Goal: Task Accomplishment & Management: Complete application form

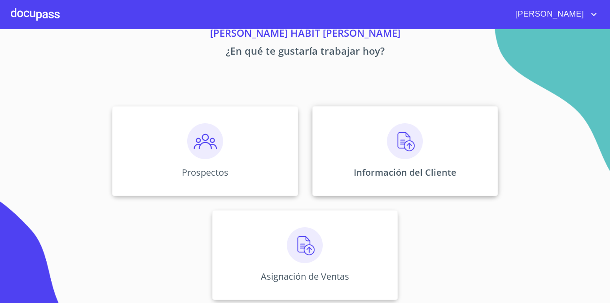
scroll to position [42, 0]
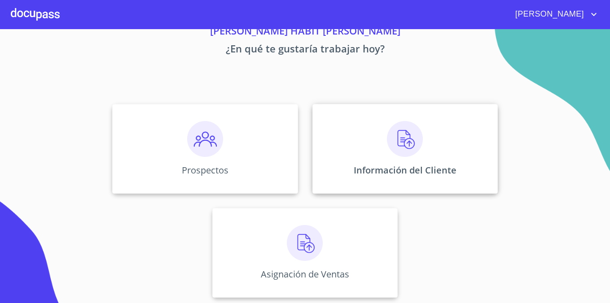
click at [390, 148] on img at bounding box center [405, 139] width 36 height 36
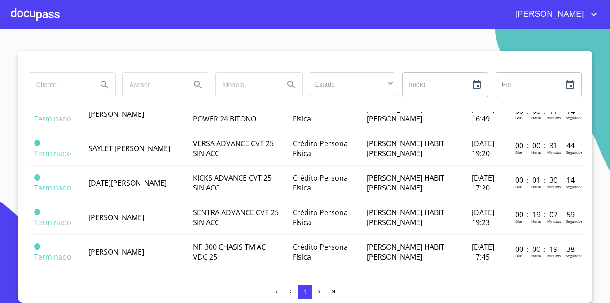
scroll to position [152, 0]
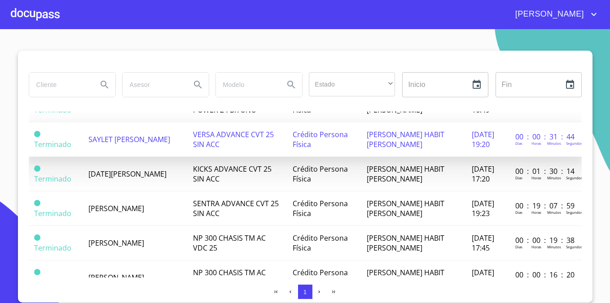
click at [200, 150] on td "VERSA ADVANCE CVT 25 SIN ACC" at bounding box center [238, 140] width 100 height 35
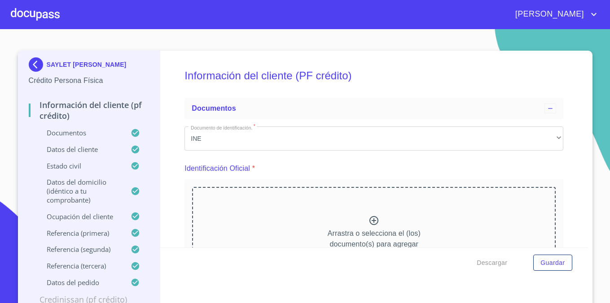
click at [9, 7] on div "[PERSON_NAME]" at bounding box center [305, 14] width 610 height 29
click at [23, 13] on div at bounding box center [35, 14] width 49 height 29
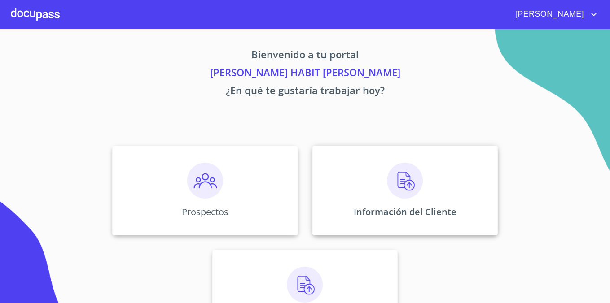
click at [371, 178] on div "Información del Cliente" at bounding box center [404, 191] width 185 height 90
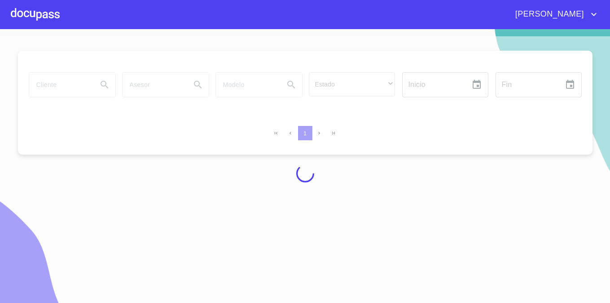
click at [43, 11] on div at bounding box center [35, 14] width 49 height 29
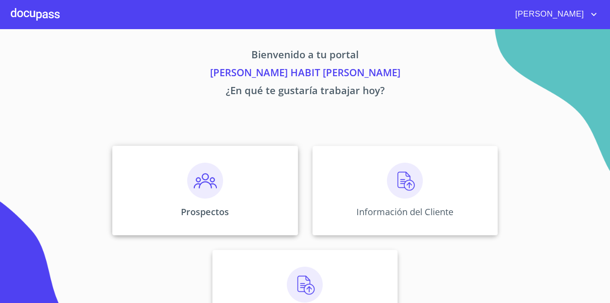
click at [205, 218] on div "Prospectos" at bounding box center [204, 191] width 185 height 90
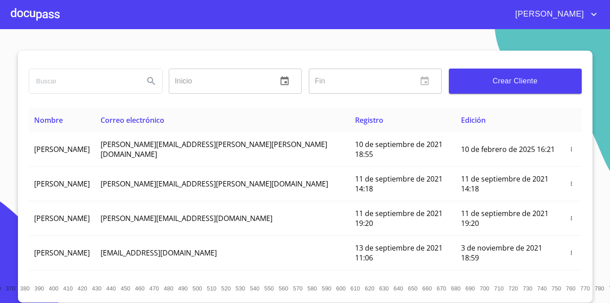
click at [127, 88] on input "search" at bounding box center [83, 81] width 108 height 24
type input "saylet"
click at [152, 85] on icon "Search" at bounding box center [151, 81] width 11 height 11
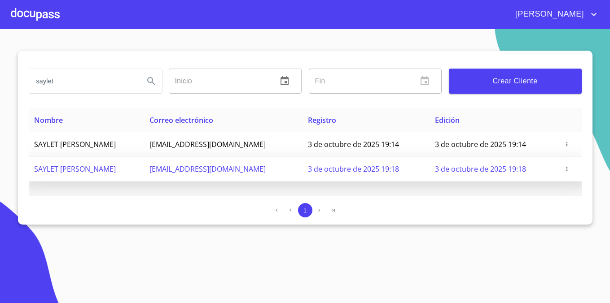
click at [540, 161] on td "3 de octubre de 2025 19:18" at bounding box center [493, 169] width 127 height 25
click at [569, 167] on icon "button" at bounding box center [567, 169] width 6 height 6
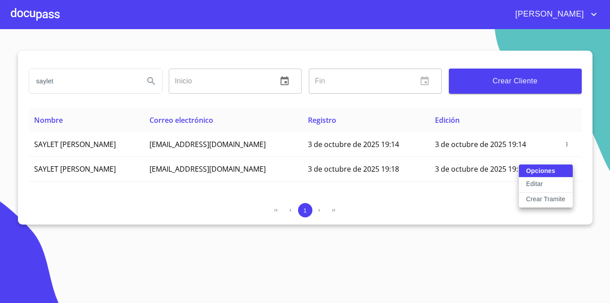
click at [545, 200] on p "Crear Tramite" at bounding box center [545, 199] width 39 height 9
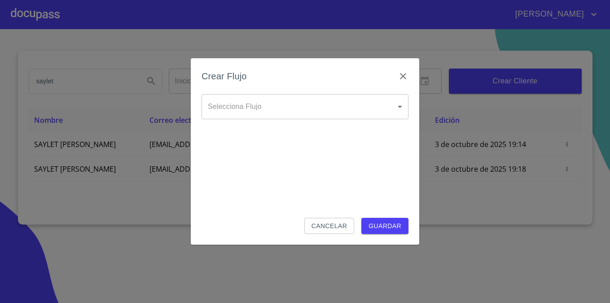
click at [395, 110] on body "[PERSON_NAME] saylet Inicio ​ Fin ​ Crear Cliente Nombre Correo electrónico Reg…" at bounding box center [305, 151] width 610 height 303
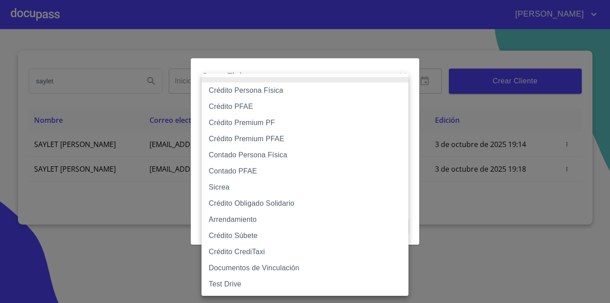
click at [364, 93] on li "Crédito Persona Física" at bounding box center [305, 91] width 207 height 16
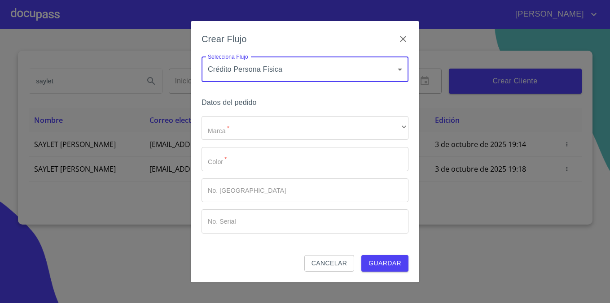
click at [395, 74] on body "[PERSON_NAME] saylet Inicio ​ Fin ​ Crear Cliente Nombre Correo electrónico Reg…" at bounding box center [305, 151] width 610 height 303
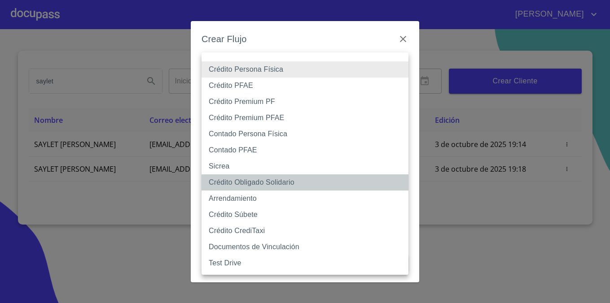
click at [307, 183] on li "Crédito Obligado Solidario" at bounding box center [305, 183] width 207 height 16
type input "61725509ab5355fc594ad23b"
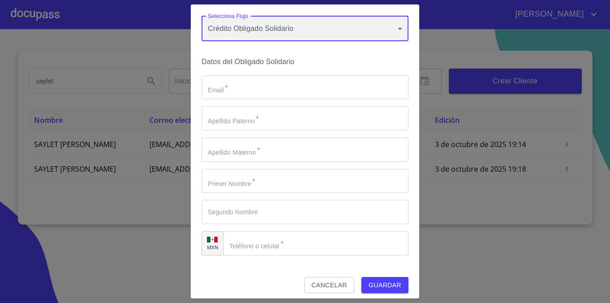
scroll to position [30, 0]
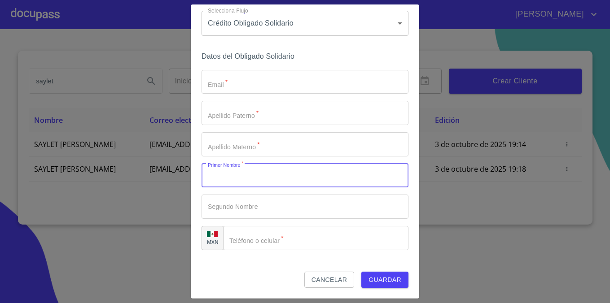
click at [258, 182] on input "Email   *" at bounding box center [305, 176] width 207 height 24
type input "[DEMOGRAPHIC_DATA]"
click at [256, 117] on input "Email   *" at bounding box center [305, 113] width 207 height 24
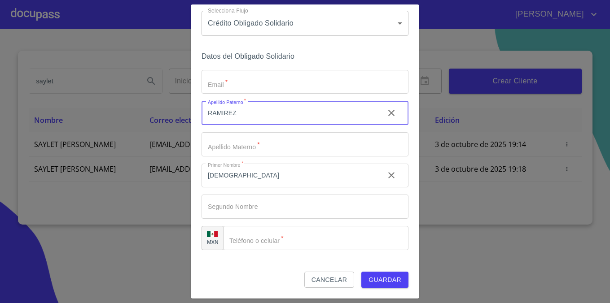
type input "RAMIREZ"
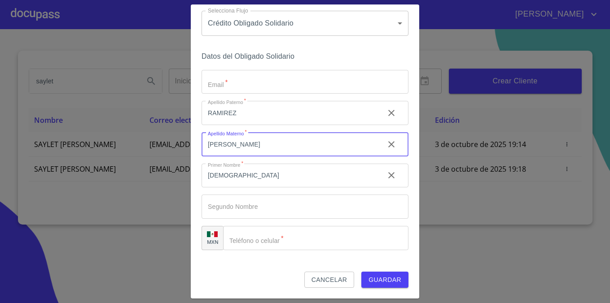
type input "[PERSON_NAME]"
click at [254, 240] on input "Email   *" at bounding box center [315, 238] width 185 height 24
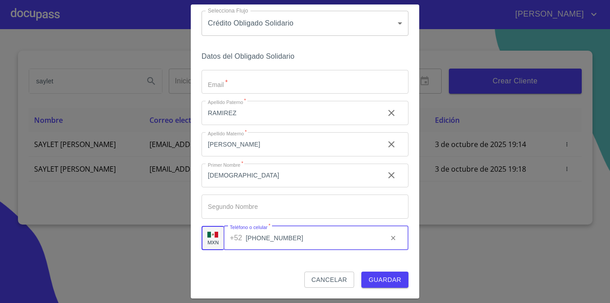
scroll to position [0, 0]
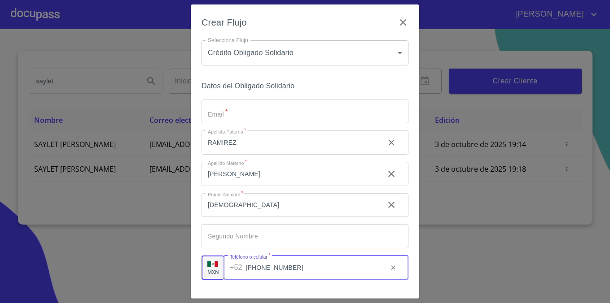
type input "[PHONE_NUMBER]"
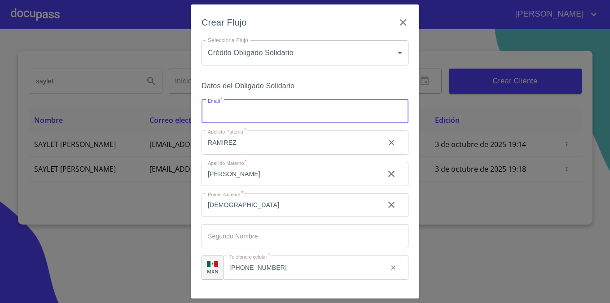
click at [290, 110] on input "Email   *" at bounding box center [305, 112] width 207 height 24
type input "J"
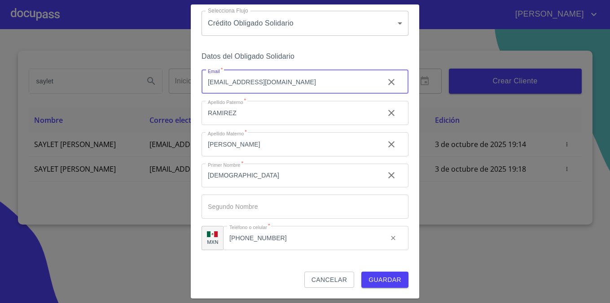
type input "[EMAIL_ADDRESS][DOMAIN_NAME]"
click at [390, 282] on span "Guardar" at bounding box center [384, 280] width 33 height 11
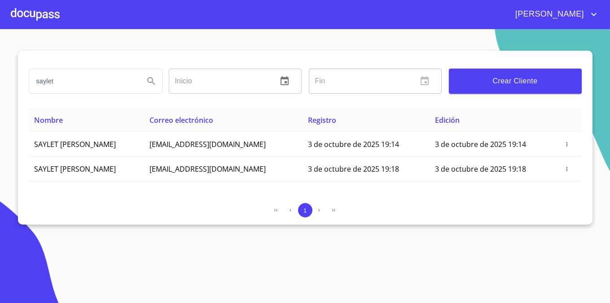
click at [48, 15] on div at bounding box center [35, 14] width 49 height 29
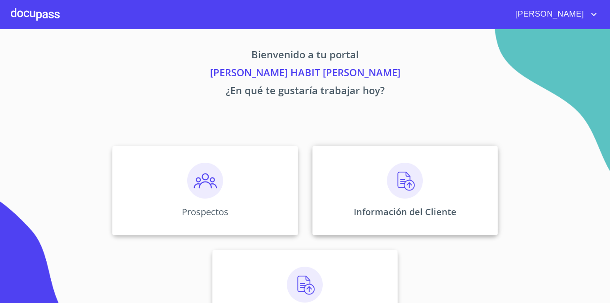
click at [408, 198] on img at bounding box center [405, 181] width 36 height 36
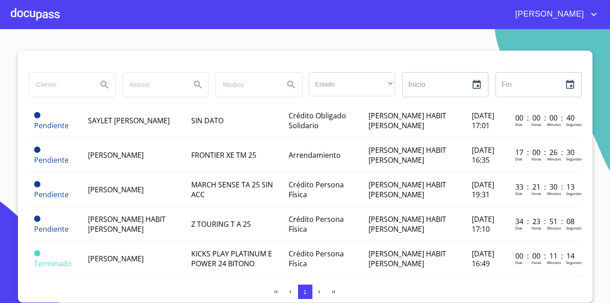
scroll to position [32, 1]
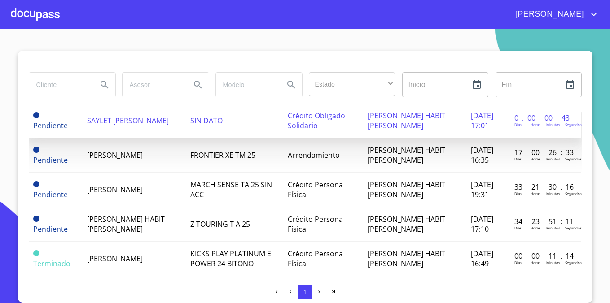
click at [356, 129] on td "Crédito Obligado Solidario" at bounding box center [322, 121] width 80 height 35
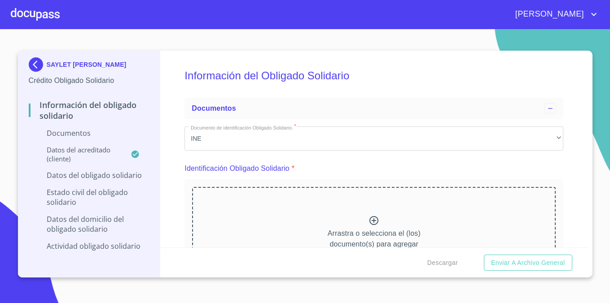
click at [367, 224] on div "Arrastra o selecciona el (los) documento(s) para agregar" at bounding box center [374, 233] width 364 height 92
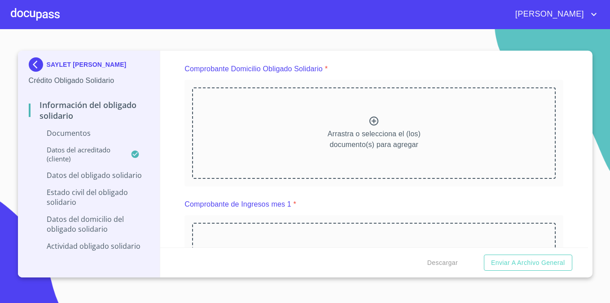
scroll to position [483, 0]
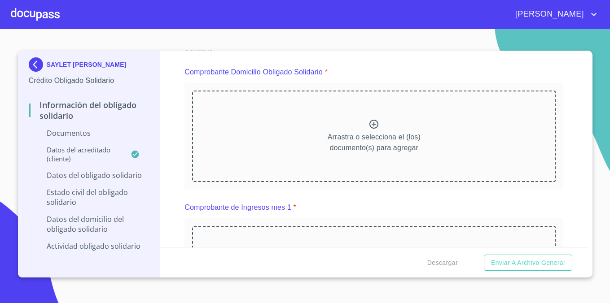
click at [376, 125] on icon at bounding box center [373, 124] width 9 height 9
click at [372, 123] on icon at bounding box center [373, 124] width 11 height 11
click at [373, 125] on icon at bounding box center [373, 125] width 9 height 9
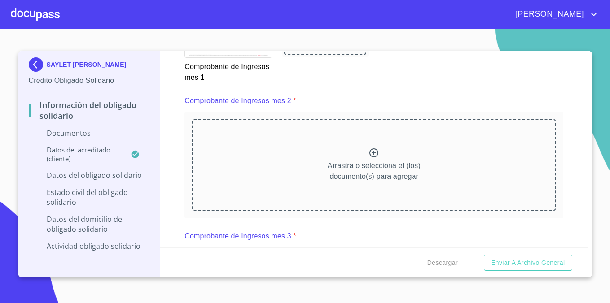
scroll to position [1226, 0]
click at [371, 155] on icon at bounding box center [373, 154] width 11 height 11
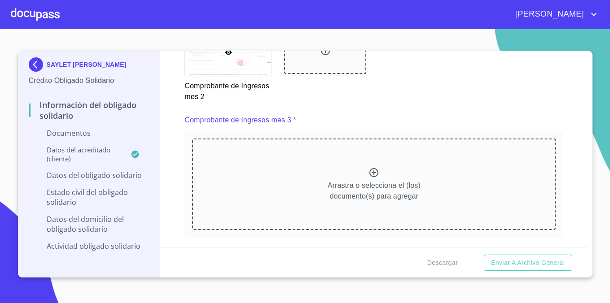
scroll to position [1599, 0]
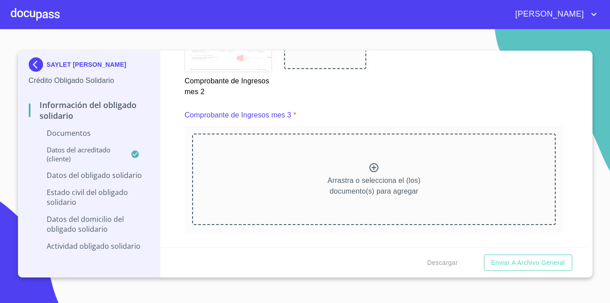
click at [372, 169] on icon at bounding box center [373, 167] width 11 height 11
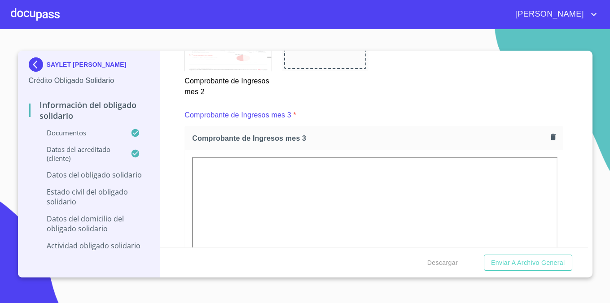
click at [546, 96] on div "Comprobante de Ingresos mes 2" at bounding box center [374, 60] width 390 height 86
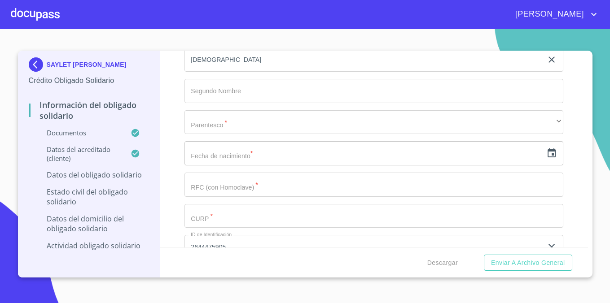
scroll to position [2721, 0]
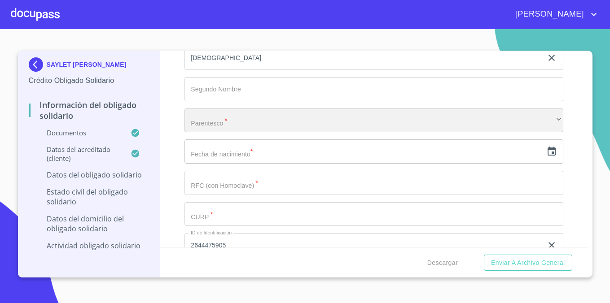
click at [549, 120] on div "​" at bounding box center [373, 121] width 379 height 24
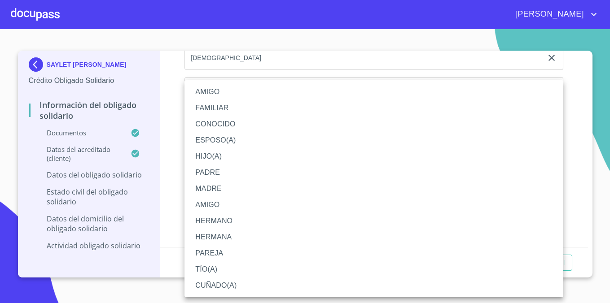
click at [583, 115] on div at bounding box center [305, 151] width 610 height 303
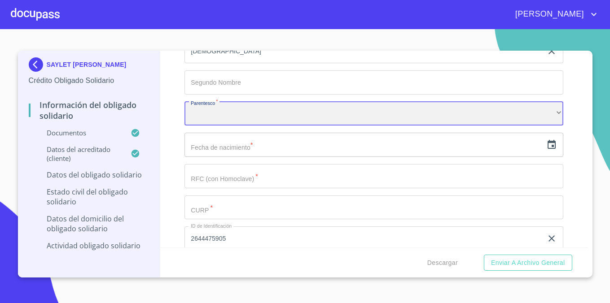
scroll to position [2730, 0]
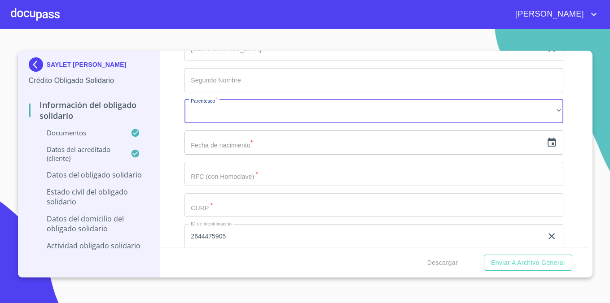
click at [362, 144] on input "text" at bounding box center [363, 143] width 358 height 24
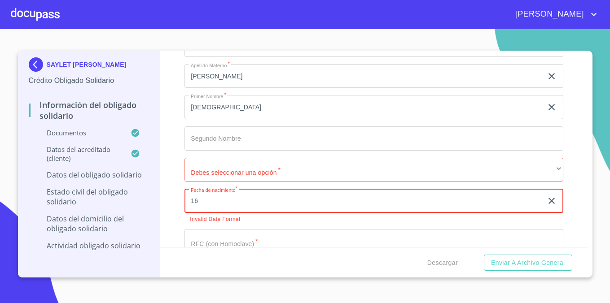
scroll to position [2668, 0]
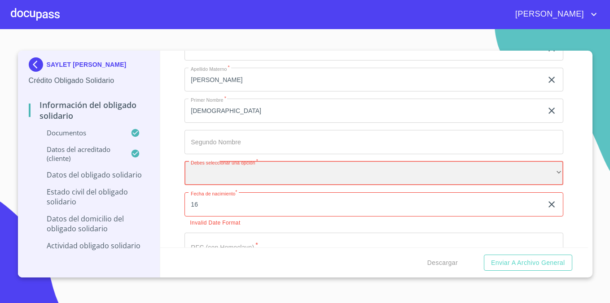
click at [298, 170] on div "​" at bounding box center [373, 174] width 379 height 24
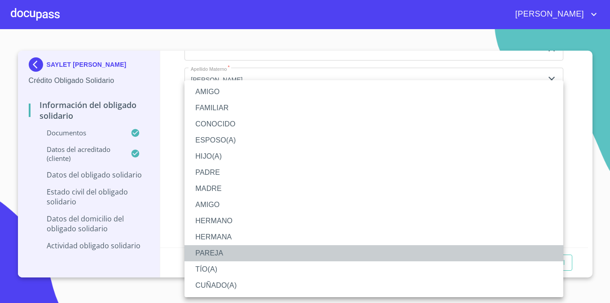
click at [255, 252] on li "PAREJA" at bounding box center [373, 254] width 379 height 16
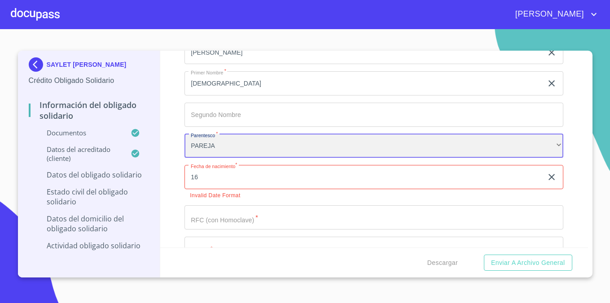
scroll to position [2696, 0]
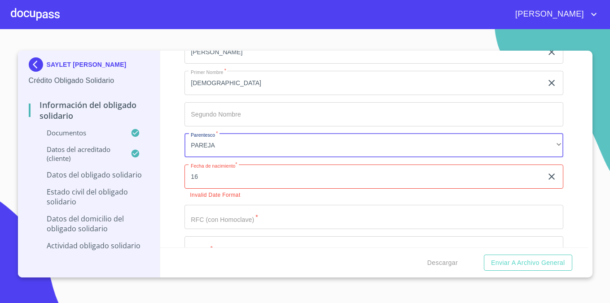
click at [244, 179] on input "16" at bounding box center [365, 177] width 362 height 24
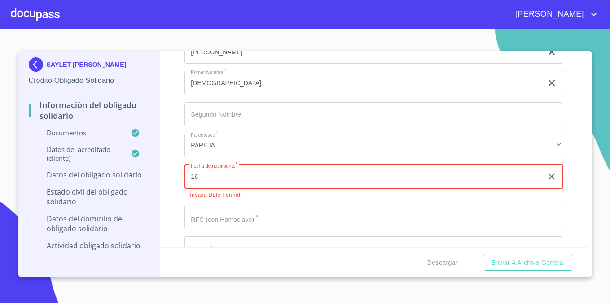
type input "16"
click at [244, 179] on input "16" at bounding box center [365, 177] width 362 height 24
click at [552, 182] on icon "button" at bounding box center [551, 176] width 11 height 11
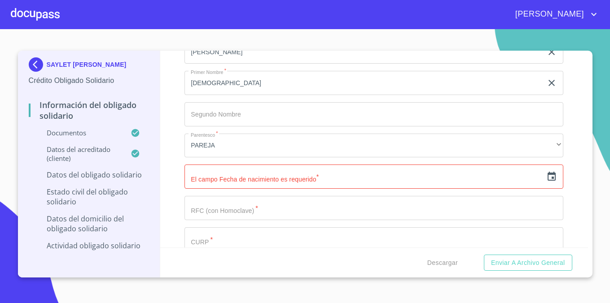
click at [552, 181] on icon "button" at bounding box center [551, 176] width 11 height 11
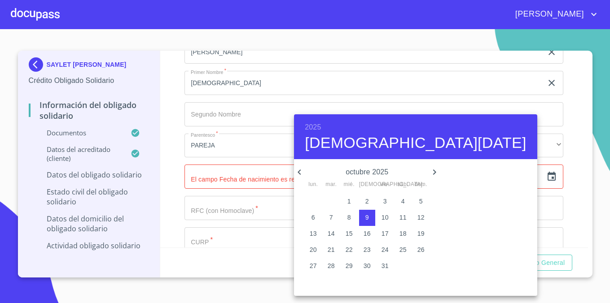
click at [305, 128] on h6 "2025" at bounding box center [313, 127] width 16 height 13
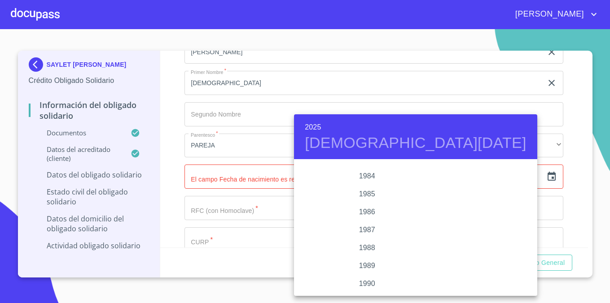
scroll to position [1047, 0]
click at [368, 179] on div "1984" at bounding box center [367, 182] width 146 height 18
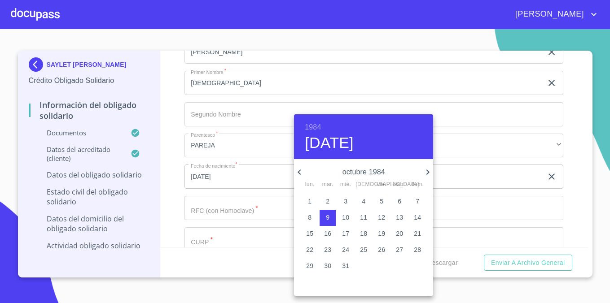
click at [424, 172] on icon "button" at bounding box center [427, 172] width 11 height 11
click at [379, 234] on p "16" at bounding box center [381, 233] width 7 height 9
type input "[DATE]"
click at [582, 180] on div at bounding box center [305, 151] width 610 height 303
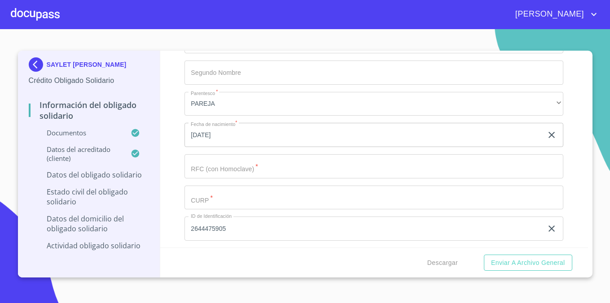
scroll to position [2739, 0]
click at [229, 199] on input "Documento de identificación Obligado Solidario.   *" at bounding box center [373, 196] width 379 height 24
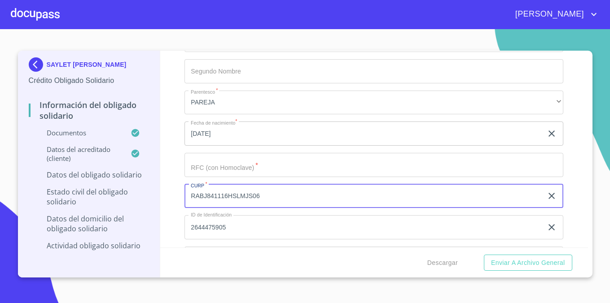
type input "RABJ841116HSLMJS06"
click at [255, 167] on input "Documento de identificación Obligado Solidario.   *" at bounding box center [373, 165] width 379 height 24
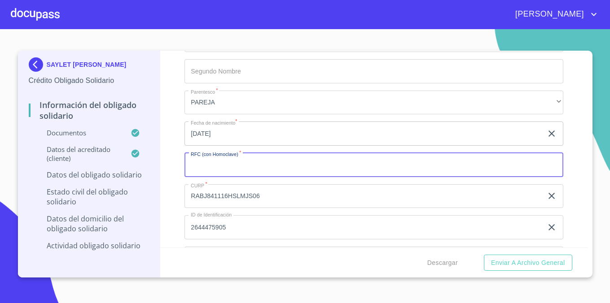
paste input "RABJ841116SN4"
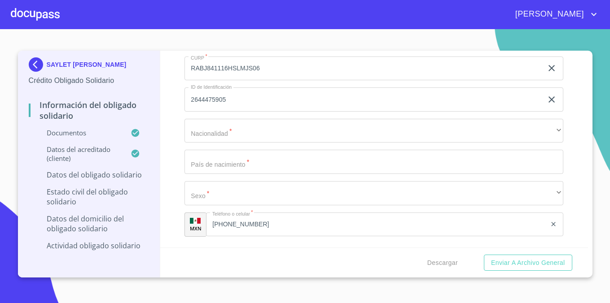
scroll to position [2874, 0]
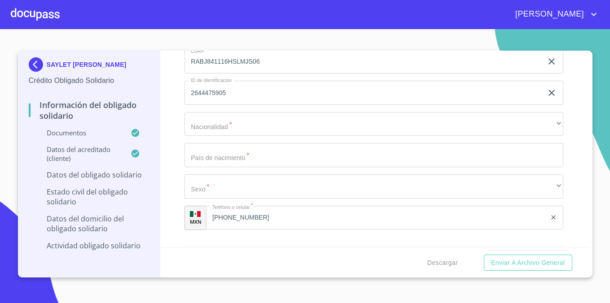
type input "RABJ841116SN4"
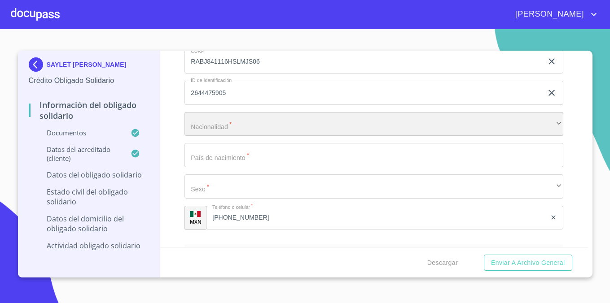
click at [271, 117] on div "​" at bounding box center [373, 124] width 379 height 24
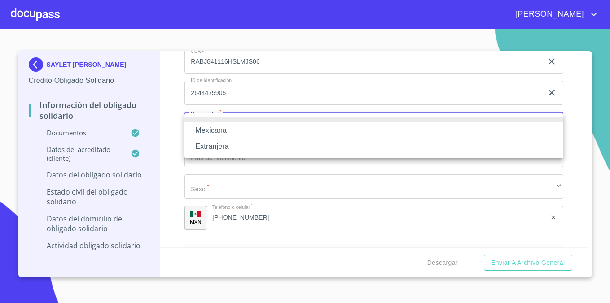
click at [268, 132] on li "Mexicana" at bounding box center [373, 131] width 379 height 16
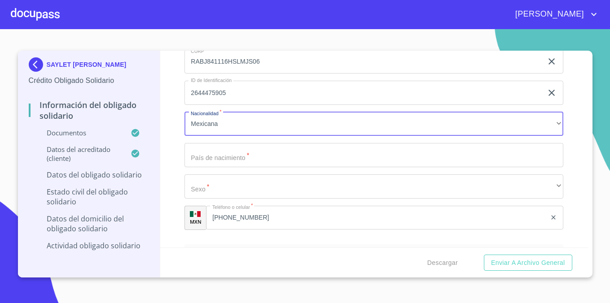
click at [260, 157] on input "Documento de identificación Obligado Solidario.   *" at bounding box center [373, 155] width 379 height 24
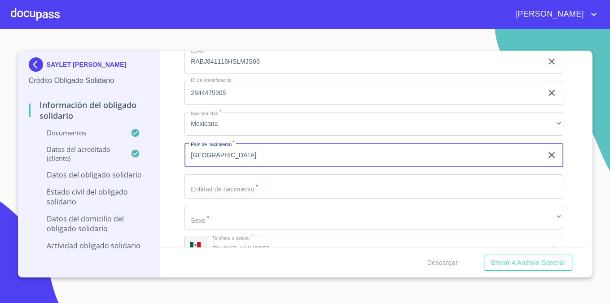
type input "[GEOGRAPHIC_DATA]"
click at [207, 188] on input "Documento de identificación Obligado Solidario.   *" at bounding box center [373, 187] width 379 height 24
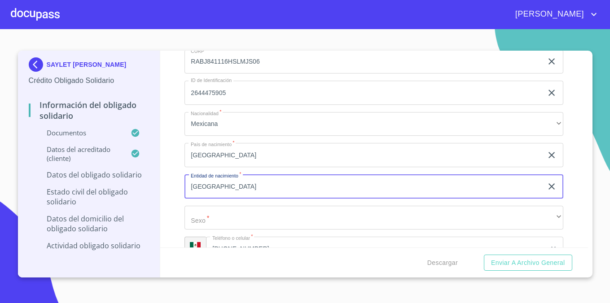
type input "[GEOGRAPHIC_DATA]"
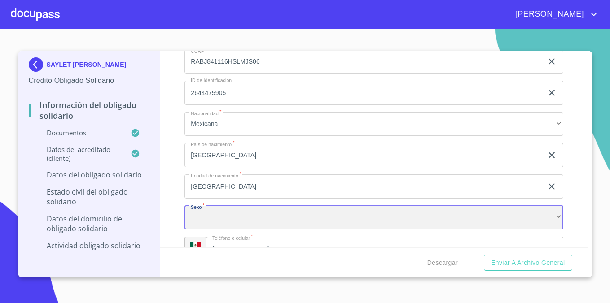
click at [240, 215] on div "​" at bounding box center [373, 218] width 379 height 24
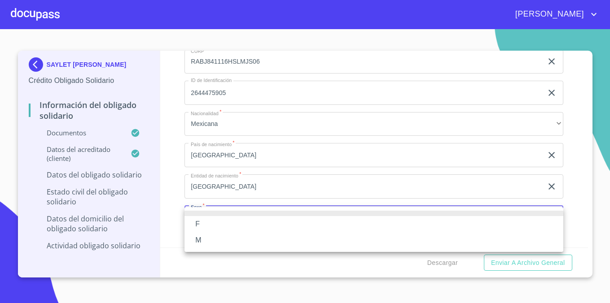
click at [228, 237] on li "M" at bounding box center [373, 240] width 379 height 16
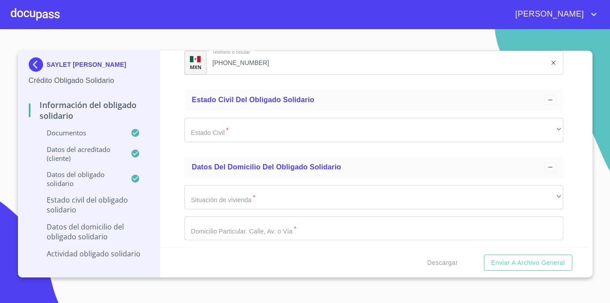
scroll to position [3066, 0]
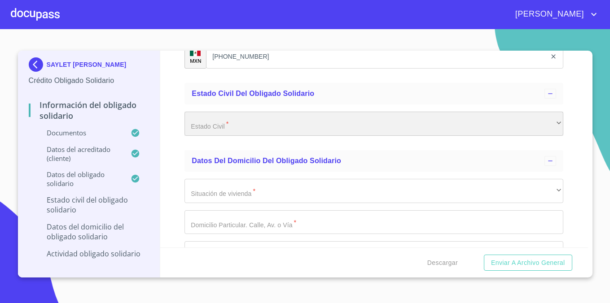
click at [409, 120] on div "​" at bounding box center [373, 124] width 379 height 24
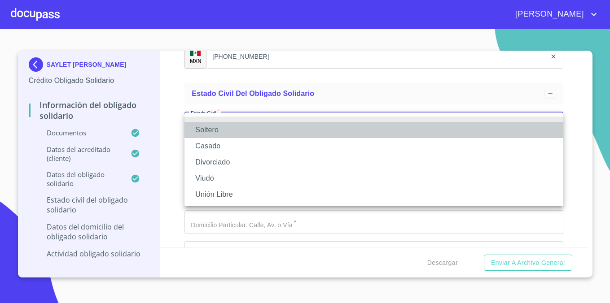
click at [386, 135] on li "Soltero" at bounding box center [373, 130] width 379 height 16
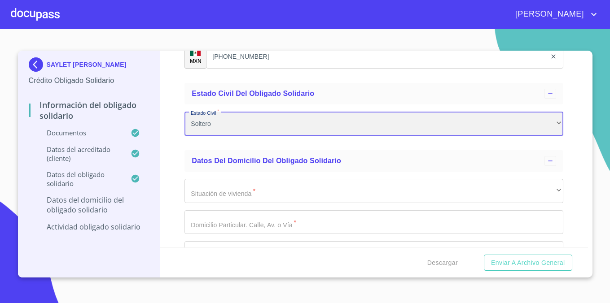
scroll to position [3129, 0]
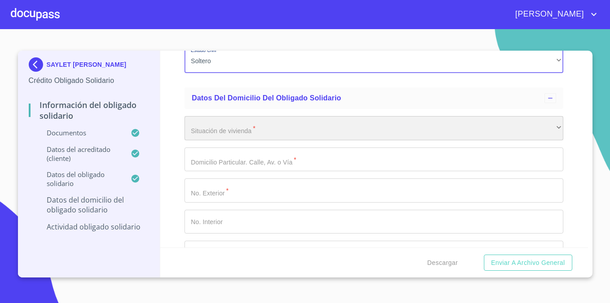
click at [347, 137] on div "​" at bounding box center [373, 128] width 379 height 24
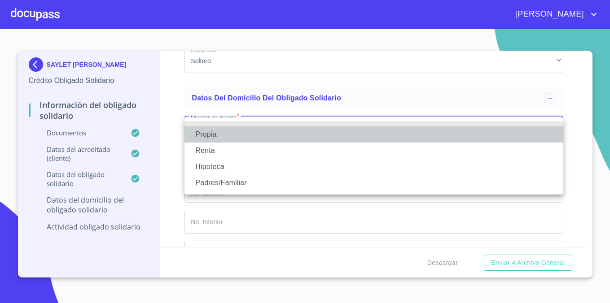
click at [331, 136] on li "Propia" at bounding box center [373, 135] width 379 height 16
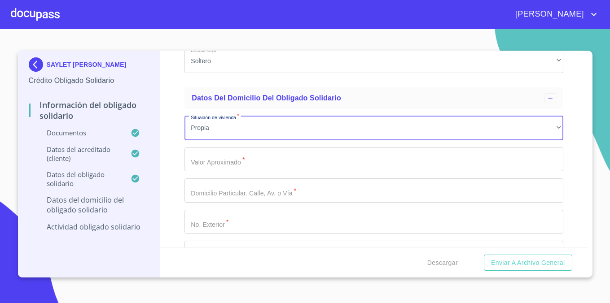
click at [307, 167] on input "Documento de identificación Obligado Solidario.   *" at bounding box center [373, 160] width 379 height 24
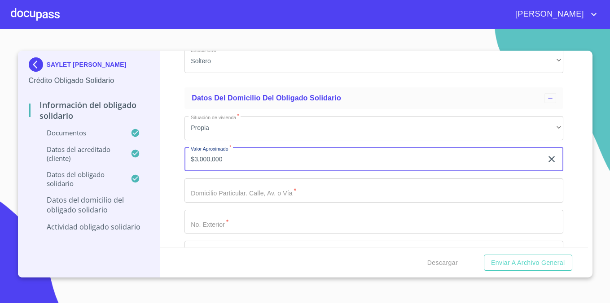
type input "$3,000,000"
click at [282, 190] on input "Documento de identificación Obligado Solidario.   *" at bounding box center [373, 191] width 379 height 24
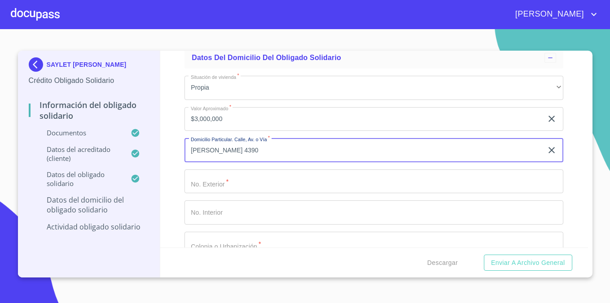
scroll to position [3173, 0]
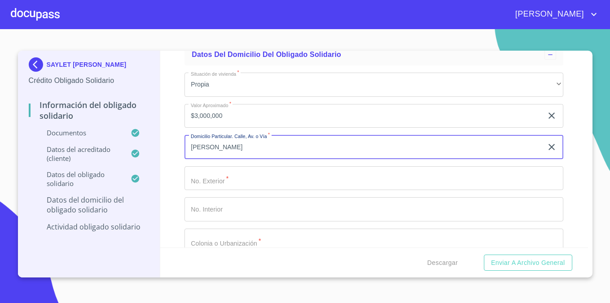
type input "[PERSON_NAME]"
click at [254, 169] on input "Documento de identificación Obligado Solidario.   *" at bounding box center [373, 179] width 379 height 24
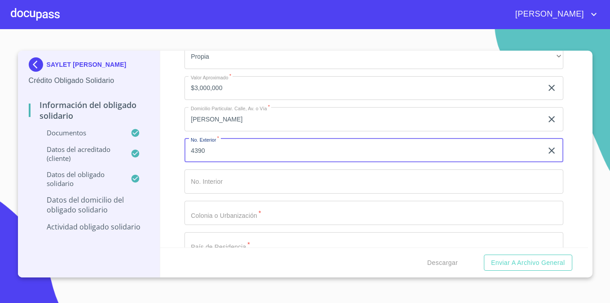
scroll to position [3213, 0]
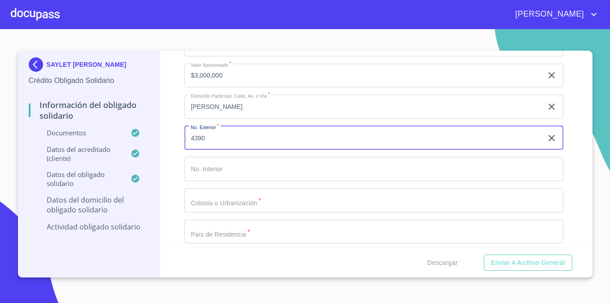
type input "4390"
click at [244, 202] on input "Documento de identificación Obligado Solidario.   *" at bounding box center [373, 201] width 379 height 24
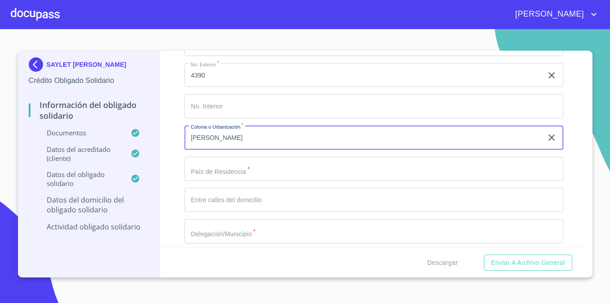
scroll to position [3283, 0]
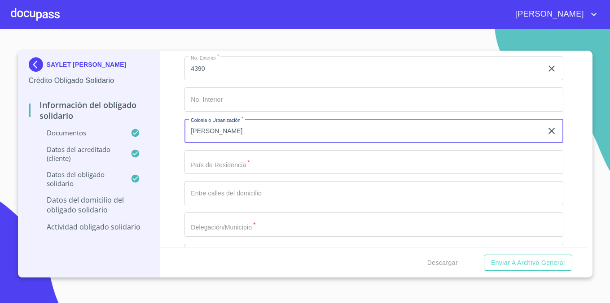
type input "[PERSON_NAME]"
click at [193, 161] on input "Documento de identificación Obligado Solidario.   *" at bounding box center [373, 162] width 379 height 24
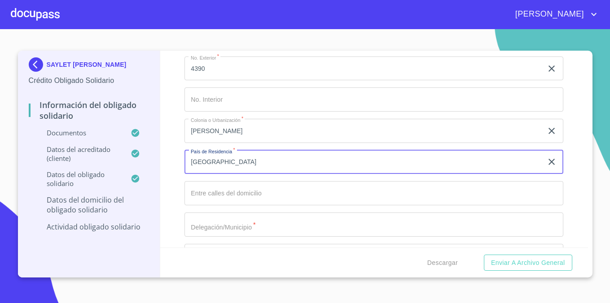
type input "[GEOGRAPHIC_DATA]"
click at [207, 224] on input "Documento de identificación Obligado Solidario.   *" at bounding box center [373, 225] width 379 height 24
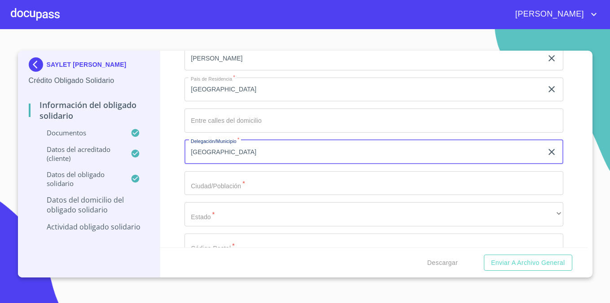
scroll to position [3356, 0]
type input "[GEOGRAPHIC_DATA]"
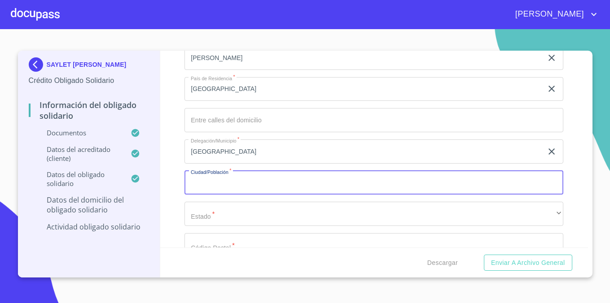
click at [210, 184] on input "Documento de identificación Obligado Solidario.   *" at bounding box center [373, 183] width 379 height 24
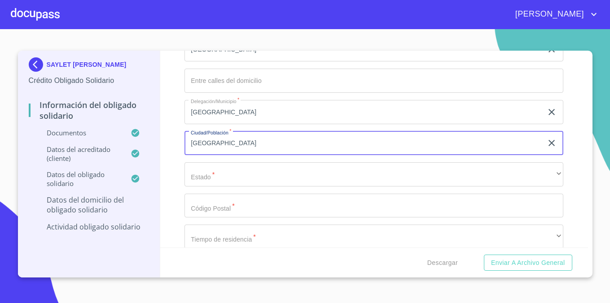
scroll to position [3396, 0]
type input "[GEOGRAPHIC_DATA]"
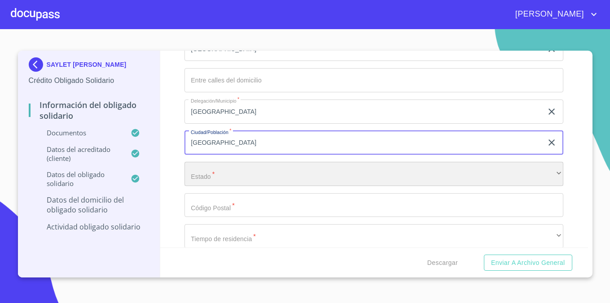
click at [200, 172] on div "​" at bounding box center [373, 174] width 379 height 24
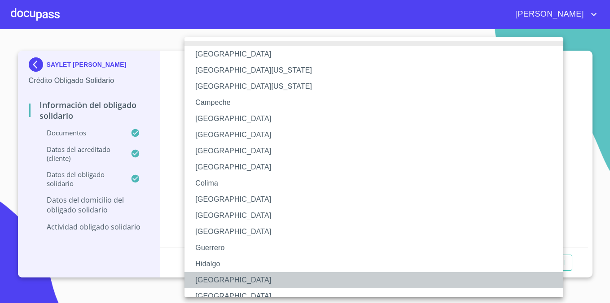
click at [215, 285] on li "[GEOGRAPHIC_DATA]" at bounding box center [373, 280] width 379 height 16
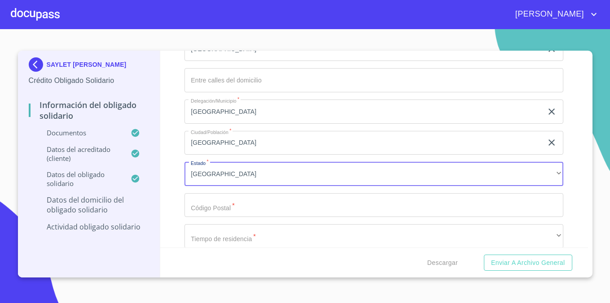
click at [240, 211] on input "Documento de identificación Obligado Solidario.   *" at bounding box center [373, 205] width 379 height 24
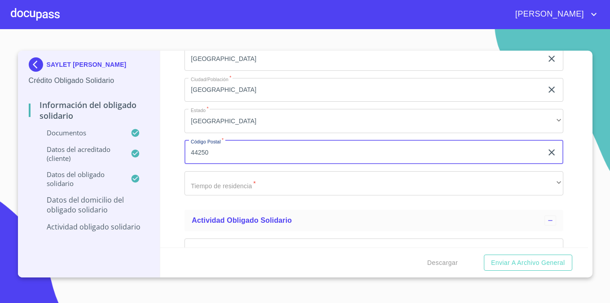
scroll to position [3452, 0]
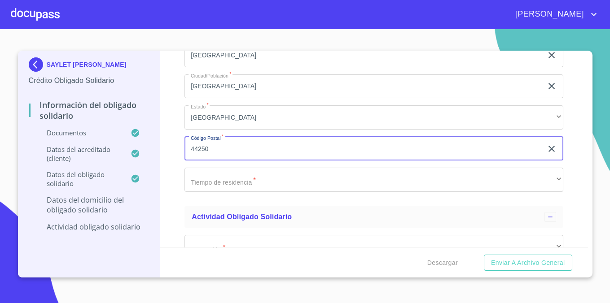
type input "44250"
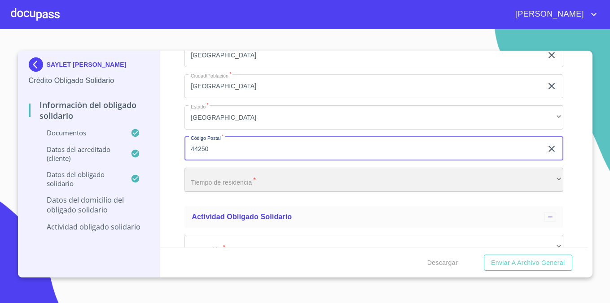
click at [233, 184] on div "​" at bounding box center [373, 180] width 379 height 24
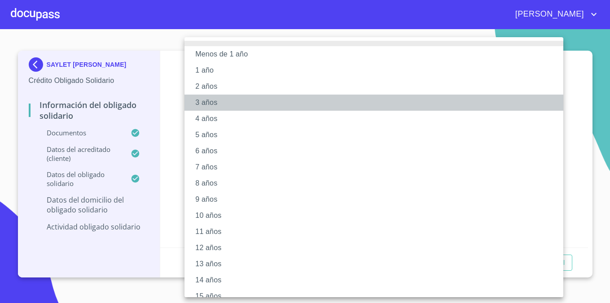
click at [254, 108] on li "3 años" at bounding box center [373, 103] width 379 height 16
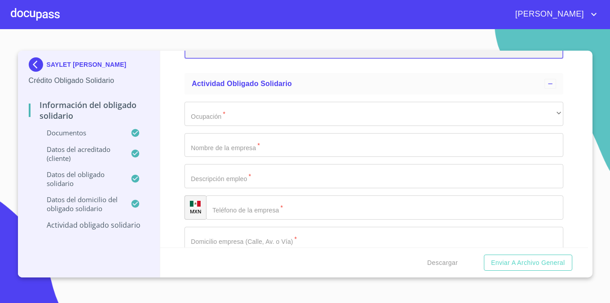
scroll to position [3575, 0]
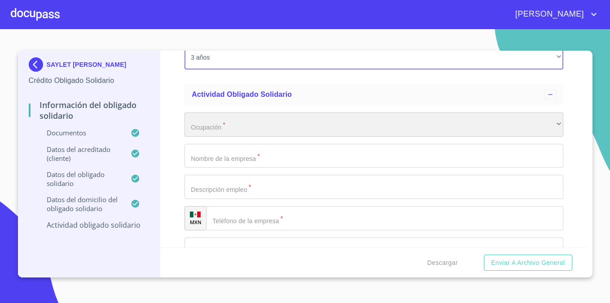
click at [267, 123] on div "​" at bounding box center [373, 125] width 379 height 24
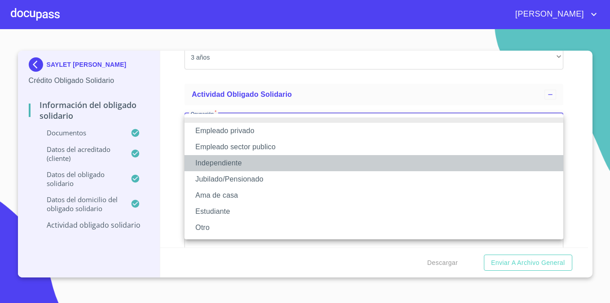
click at [254, 169] on li "Independiente" at bounding box center [373, 163] width 379 height 16
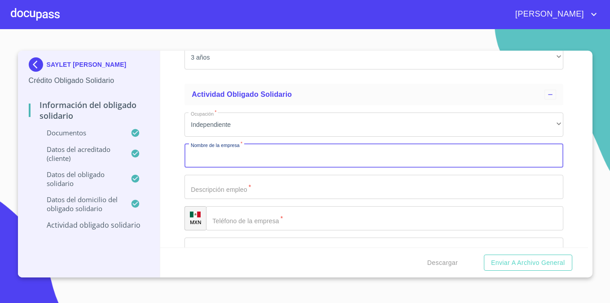
click at [247, 160] on input "Documento de identificación Obligado Solidario.   *" at bounding box center [373, 156] width 379 height 24
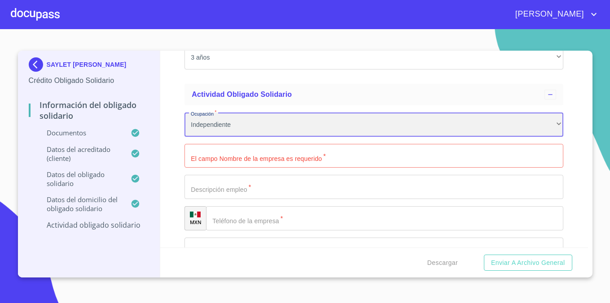
click at [211, 127] on div "Independiente" at bounding box center [373, 125] width 379 height 24
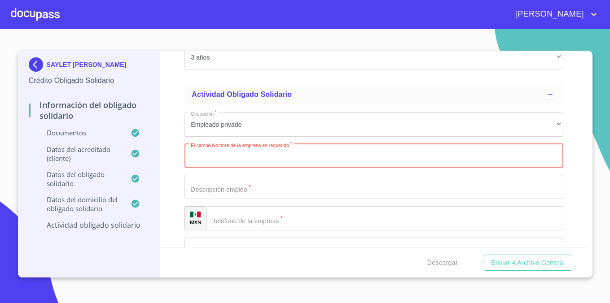
click at [227, 162] on input "Documento de identificación Obligado Solidario.   *" at bounding box center [373, 156] width 379 height 24
type input "MANZANA VERDE"
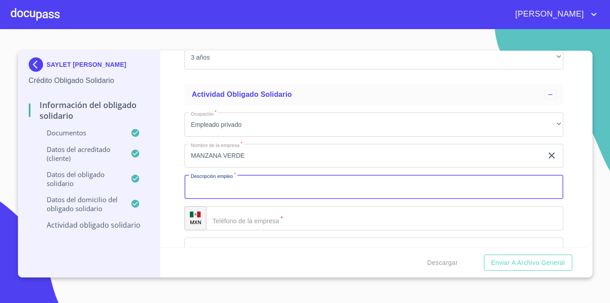
click at [236, 193] on input "Documento de identificación Obligado Solidario.   *" at bounding box center [373, 187] width 379 height 24
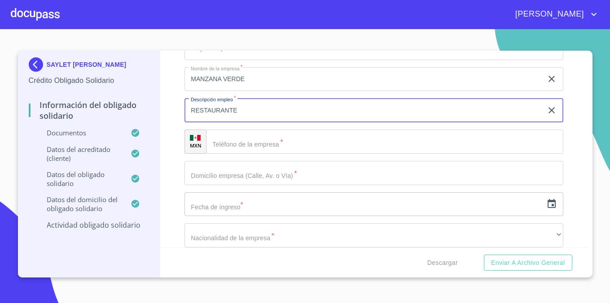
scroll to position [3653, 0]
type input "RESTAURANTE"
click at [266, 150] on input "Documento de identificación Obligado Solidario.   *" at bounding box center [384, 141] width 357 height 24
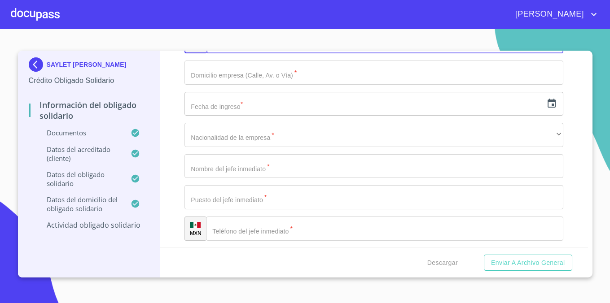
scroll to position [3753, 0]
type input "[PHONE_NUMBER]"
click at [241, 79] on input "Documento de identificación Obligado Solidario.   *" at bounding box center [373, 72] width 379 height 24
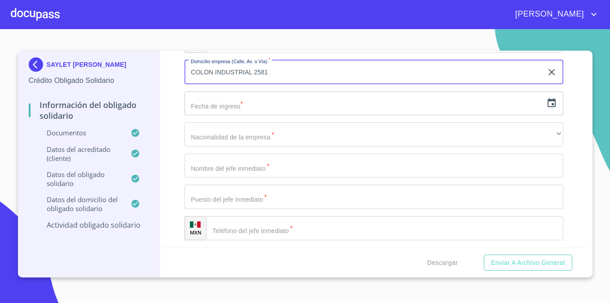
type input "COLON INDUSTRIAL 2581"
click at [287, 105] on input "text" at bounding box center [363, 104] width 358 height 24
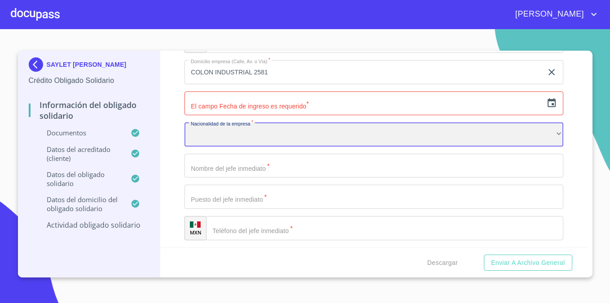
click at [285, 145] on div "​" at bounding box center [373, 135] width 379 height 24
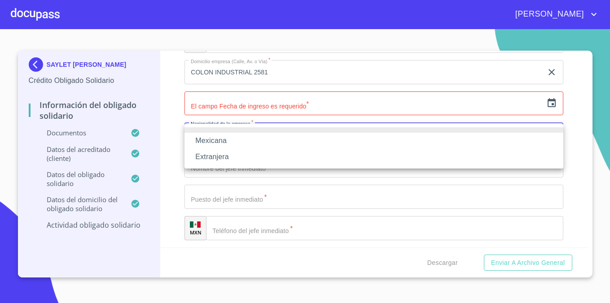
click at [285, 145] on li "Mexicana" at bounding box center [373, 141] width 379 height 16
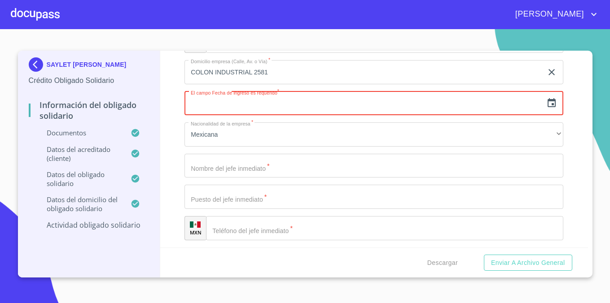
click at [336, 108] on input "text" at bounding box center [363, 104] width 358 height 24
click at [552, 105] on icon "button" at bounding box center [552, 102] width 8 height 9
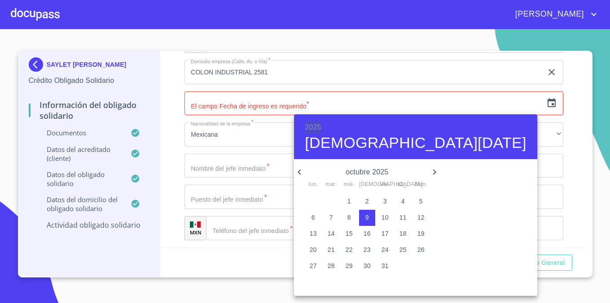
click at [316, 127] on h6 "2025" at bounding box center [313, 127] width 16 height 13
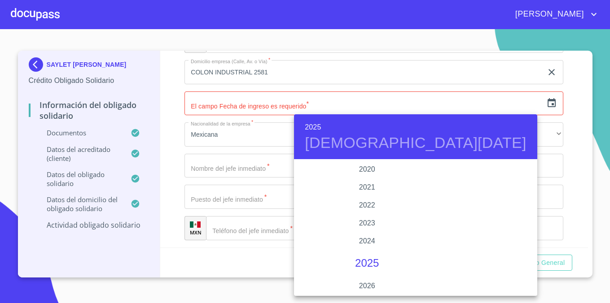
scroll to position [1705, 0]
click at [367, 169] on div "2020" at bounding box center [367, 171] width 146 height 18
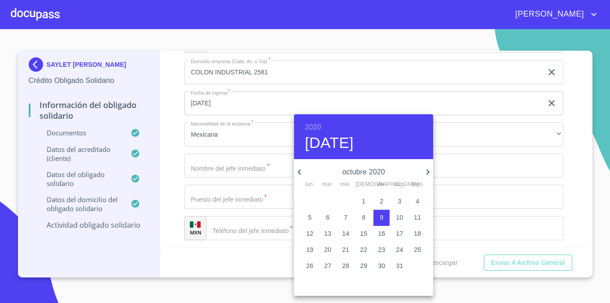
click at [302, 167] on icon "button" at bounding box center [299, 172] width 11 height 11
click at [328, 213] on p "8" at bounding box center [328, 217] width 4 height 9
type input "[DATE]"
click at [595, 171] on div at bounding box center [305, 151] width 610 height 303
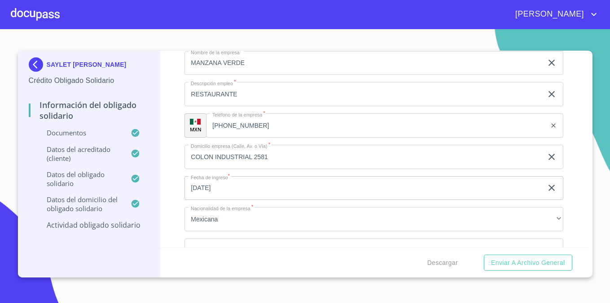
scroll to position [3671, 0]
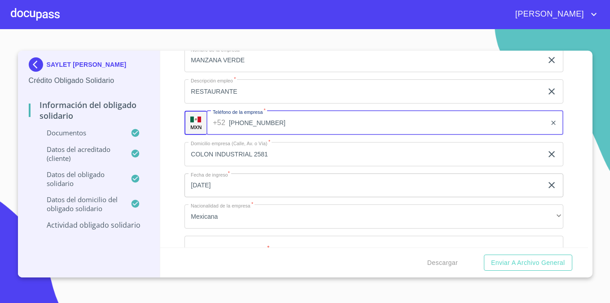
drag, startPoint x: 272, startPoint y: 126, endPoint x: 214, endPoint y: 126, distance: 58.8
click at [214, 126] on div "[PHONE_NUMBER] ​" at bounding box center [384, 123] width 357 height 24
drag, startPoint x: 290, startPoint y: 124, endPoint x: 220, endPoint y: 123, distance: 69.6
click at [220, 123] on div "[PHONE_NUMBER] ​" at bounding box center [384, 123] width 357 height 24
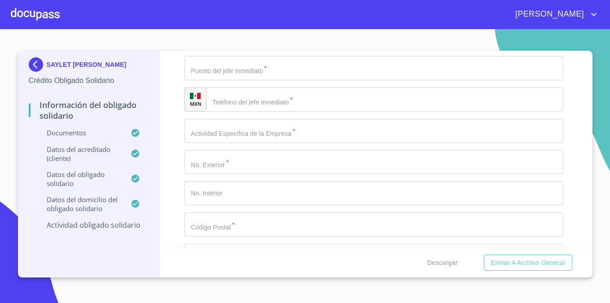
scroll to position [3887, 0]
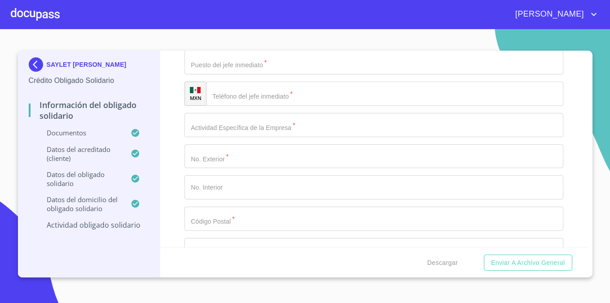
click at [271, 95] on input "Documento de identificación Obligado Solidario.   *" at bounding box center [384, 94] width 357 height 24
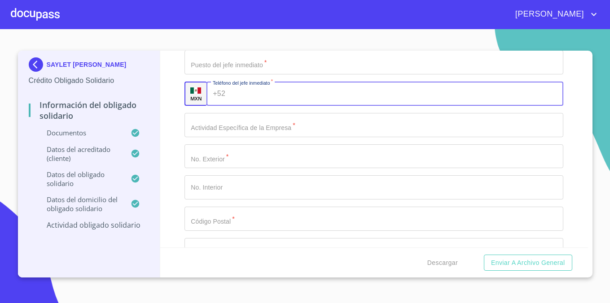
paste input "[PHONE_NUMBER]"
type input "[PHONE_NUMBER]"
click at [172, 99] on div "Información del Obligado Solidario Documentos Documento de identificación Oblig…" at bounding box center [374, 149] width 428 height 197
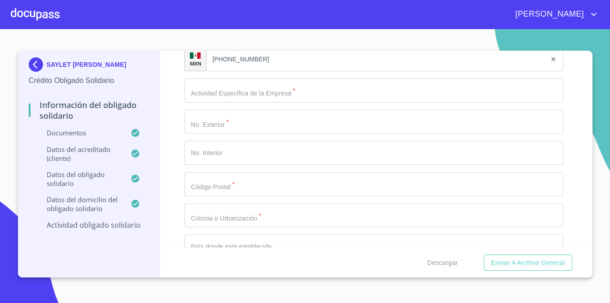
scroll to position [3925, 0]
click at [247, 79] on input "Documento de identificación Obligado Solidario.   *" at bounding box center [373, 88] width 379 height 24
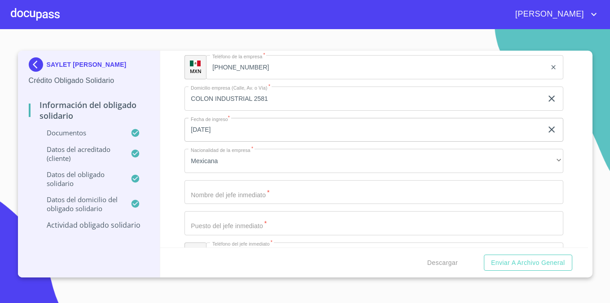
scroll to position [3692, 0]
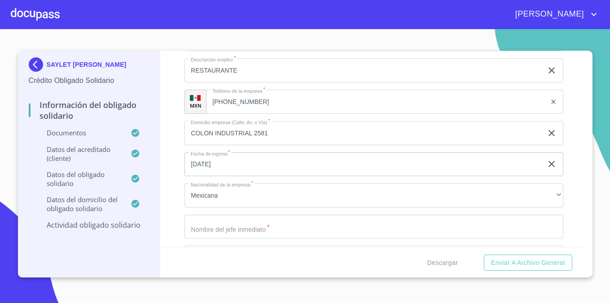
type input "ALIMENTOS Y BEBIDAS"
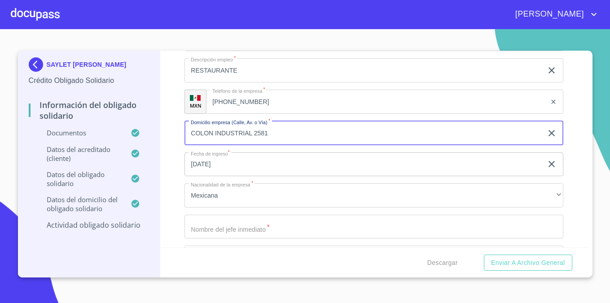
drag, startPoint x: 289, startPoint y: 131, endPoint x: 262, endPoint y: 134, distance: 26.7
click at [255, 133] on input "COLON INDUSTRIAL 2581" at bounding box center [363, 133] width 358 height 24
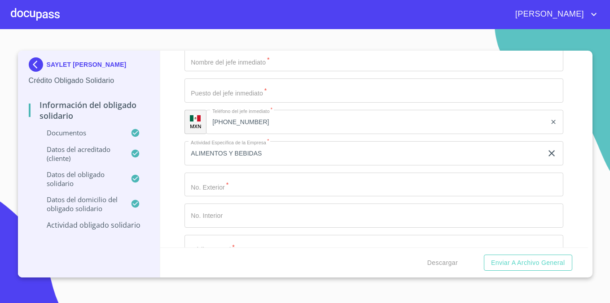
scroll to position [3879, 0]
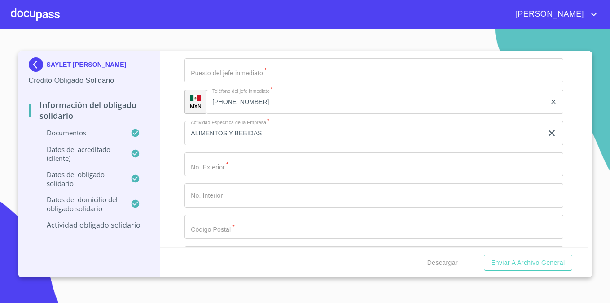
click at [274, 168] on input "Documento de identificación Obligado Solidario.   *" at bounding box center [373, 165] width 379 height 24
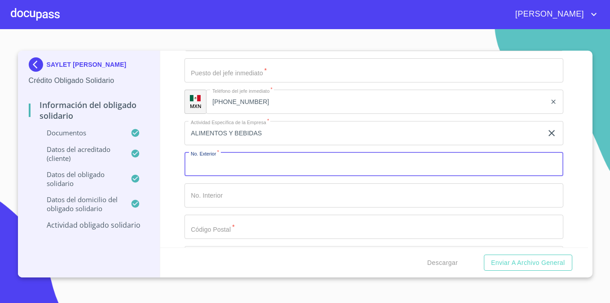
paste input "2581"
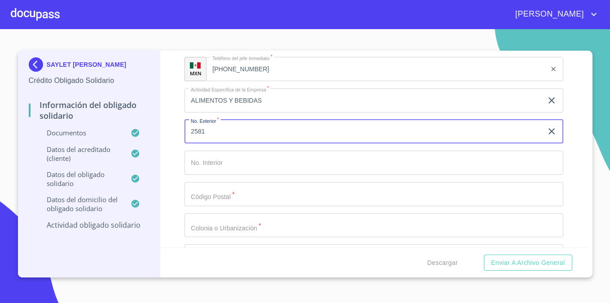
scroll to position [3913, 0]
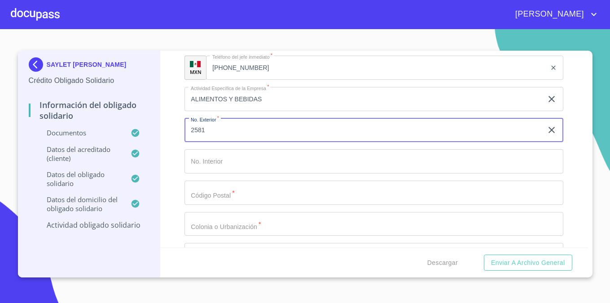
type input "2581"
click at [269, 166] on input "Documento de identificación Obligado Solidario.   *" at bounding box center [373, 161] width 379 height 24
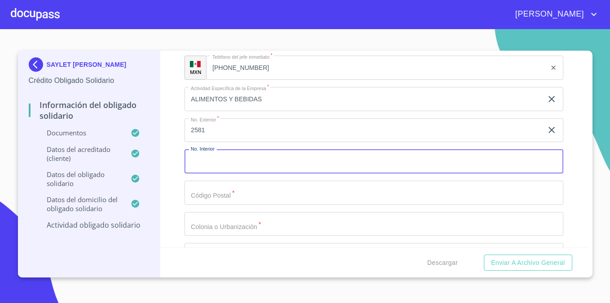
scroll to position [3924, 0]
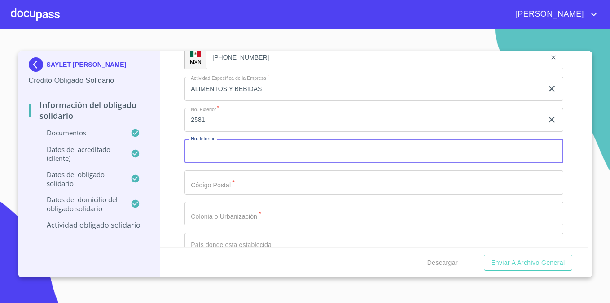
click at [256, 182] on input "Documento de identificación Obligado Solidario.   *" at bounding box center [373, 183] width 379 height 24
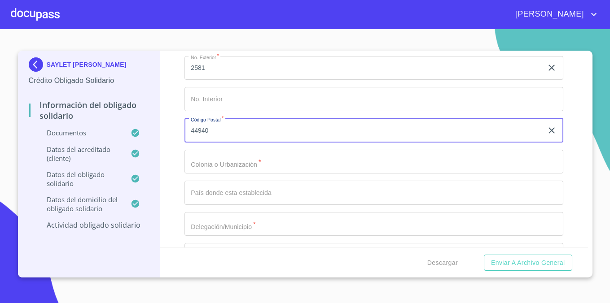
scroll to position [3978, 0]
type input "44940"
click at [193, 154] on input "Documento de identificación Obligado Solidario.   *" at bounding box center [373, 159] width 379 height 24
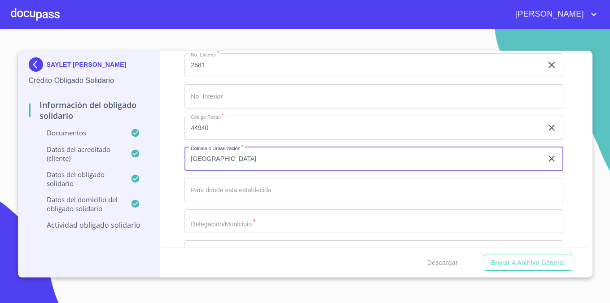
type input "[GEOGRAPHIC_DATA]"
click at [217, 190] on input "Documento de identificación Obligado Solidario.   *" at bounding box center [373, 190] width 379 height 24
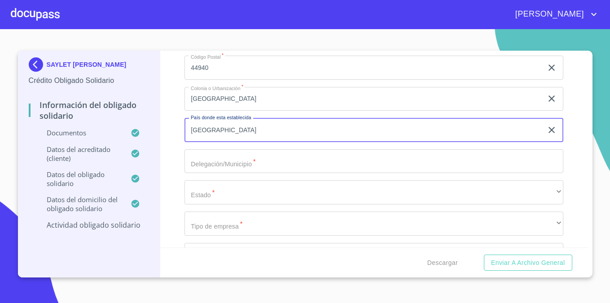
scroll to position [4039, 0]
type input "[GEOGRAPHIC_DATA]"
click at [256, 160] on input "Documento de identificación Obligado Solidario.   *" at bounding box center [373, 161] width 379 height 24
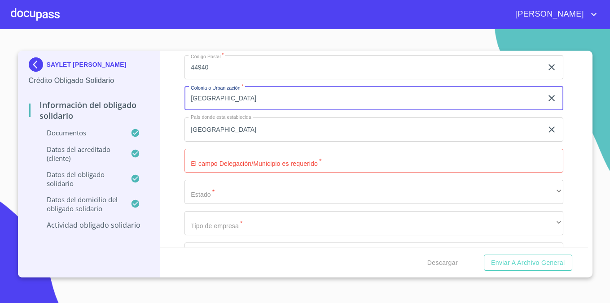
click at [251, 98] on input "[GEOGRAPHIC_DATA]" at bounding box center [363, 99] width 358 height 24
drag, startPoint x: 170, startPoint y: 89, endPoint x: 236, endPoint y: 91, distance: 66.5
click at [170, 89] on div "Información del Obligado Solidario Documentos Documento de identificación Oblig…" at bounding box center [374, 149] width 428 height 197
drag, startPoint x: 217, startPoint y: 95, endPoint x: 190, endPoint y: 96, distance: 27.0
click at [189, 96] on input "[GEOGRAPHIC_DATA]" at bounding box center [363, 99] width 358 height 24
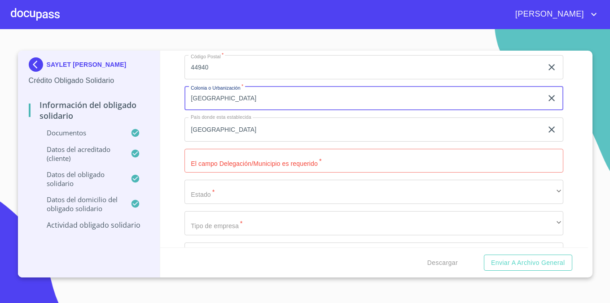
click at [244, 99] on input "[GEOGRAPHIC_DATA]" at bounding box center [363, 99] width 358 height 24
drag, startPoint x: 245, startPoint y: 99, endPoint x: 174, endPoint y: 101, distance: 70.5
click at [174, 101] on div "Información del Obligado Solidario Documentos Documento de identificación Oblig…" at bounding box center [374, 149] width 428 height 197
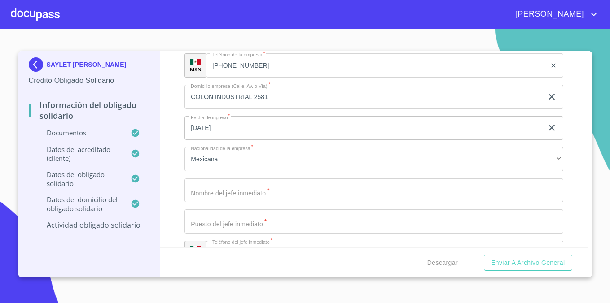
scroll to position [3715, 0]
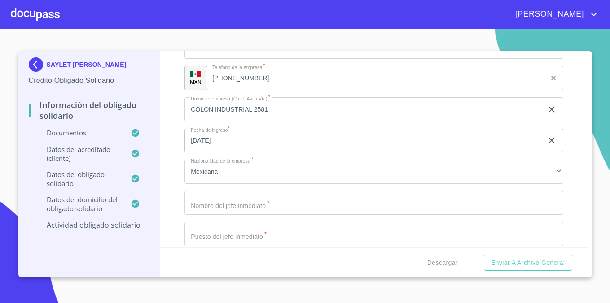
type input "COLON INDUSTRIAL"
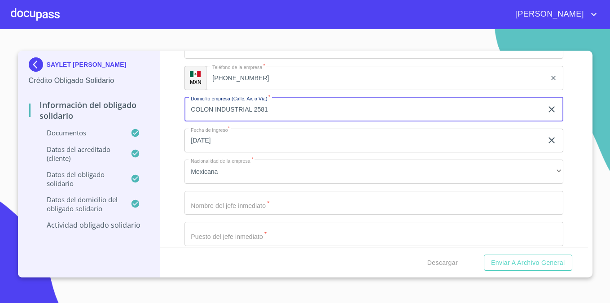
drag, startPoint x: 201, startPoint y: 109, endPoint x: 171, endPoint y: 110, distance: 29.2
click at [171, 110] on div "Información del Obligado Solidario Documentos Documento de identificación Oblig…" at bounding box center [374, 149] width 428 height 197
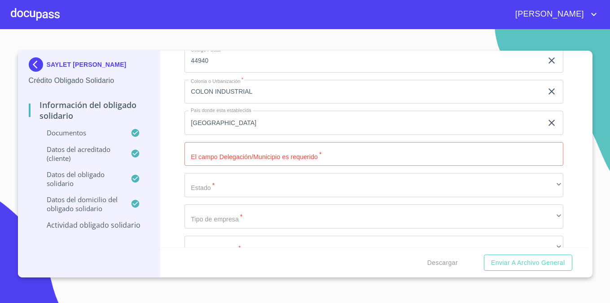
scroll to position [4048, 0]
type input "C. 14"
click at [240, 149] on input "Documento de identificación Obligado Solidario.   *" at bounding box center [373, 152] width 379 height 24
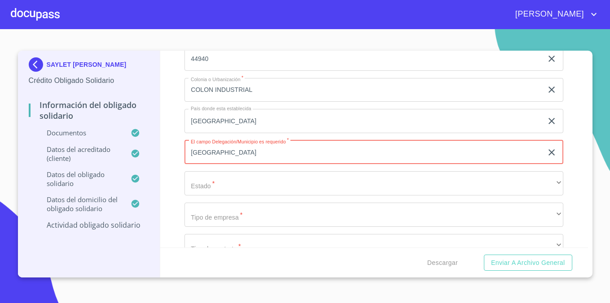
scroll to position [4083, 0]
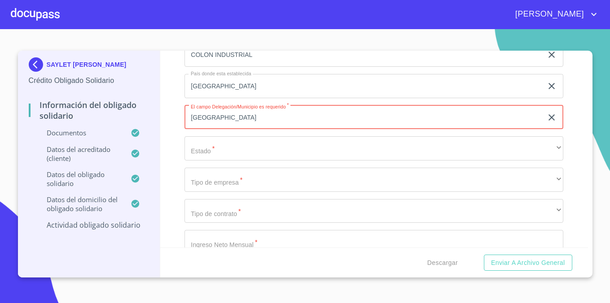
type input "[GEOGRAPHIC_DATA]"
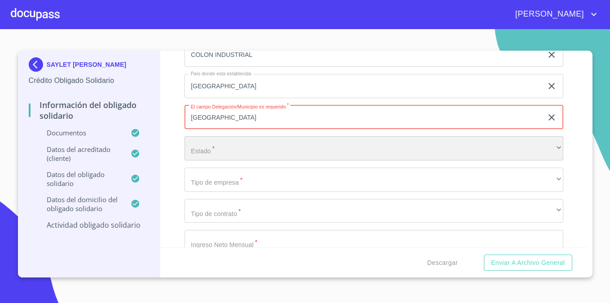
click at [241, 150] on div "​" at bounding box center [373, 148] width 379 height 24
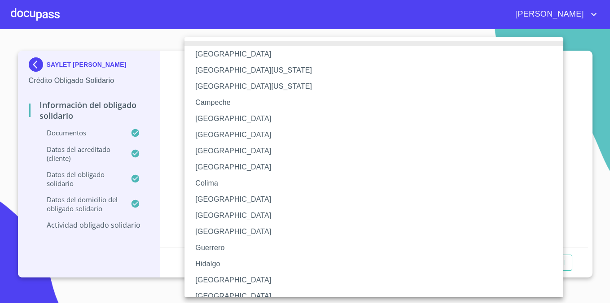
click at [214, 276] on li "[GEOGRAPHIC_DATA]" at bounding box center [373, 280] width 379 height 16
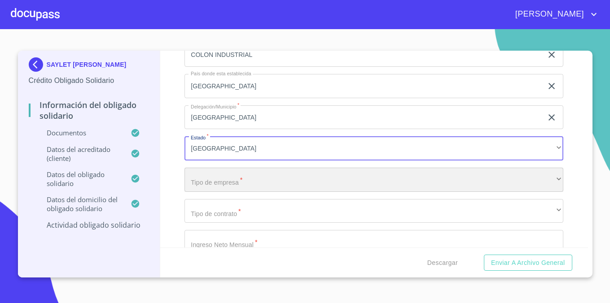
click at [238, 185] on div "​" at bounding box center [373, 180] width 379 height 24
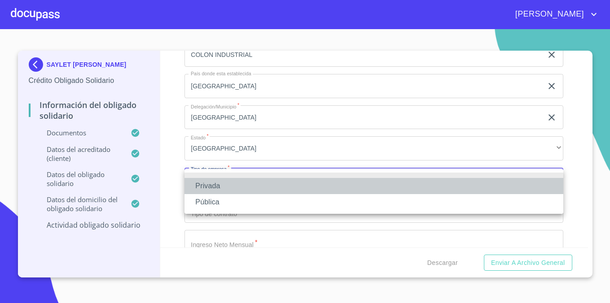
click at [238, 186] on li "Privada" at bounding box center [373, 186] width 379 height 16
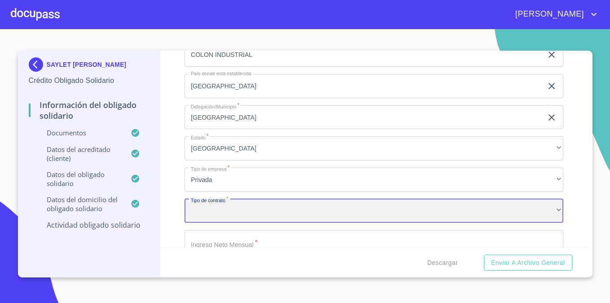
click at [227, 211] on div "​" at bounding box center [373, 211] width 379 height 24
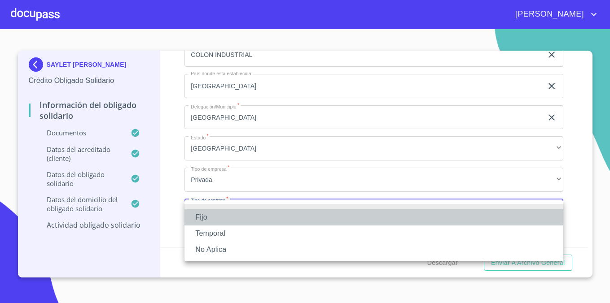
click at [226, 214] on li "Fijo" at bounding box center [373, 218] width 379 height 16
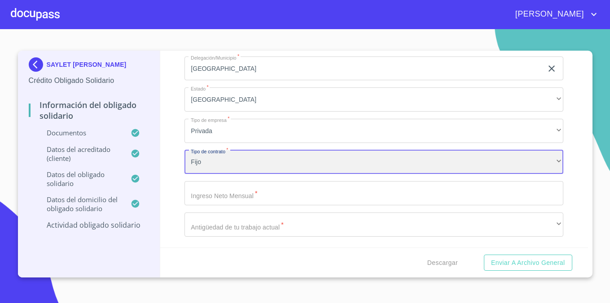
scroll to position [4131, 0]
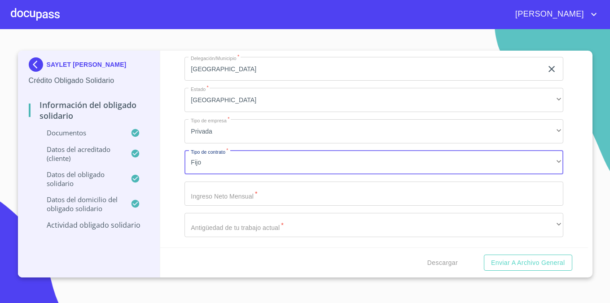
click at [259, 193] on input "Documento de identificación Obligado Solidario.   *" at bounding box center [373, 194] width 379 height 24
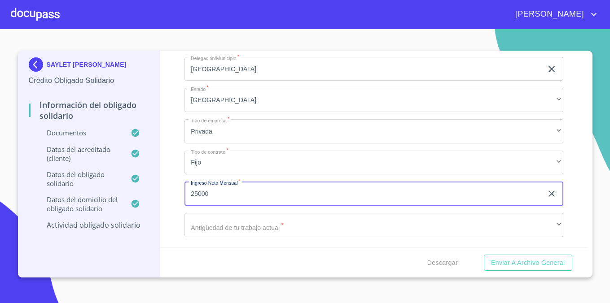
type input "25000"
click at [169, 186] on div "Información del Obligado Solidario Documentos Documento de identificación Oblig…" at bounding box center [374, 149] width 428 height 197
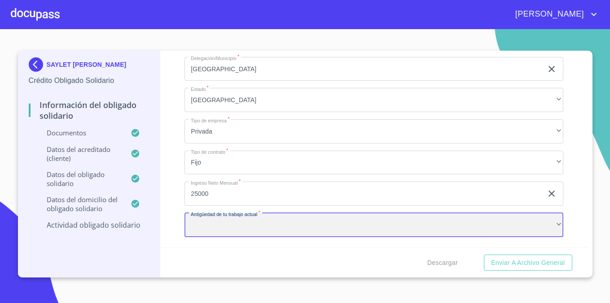
click at [231, 227] on div "​" at bounding box center [373, 225] width 379 height 24
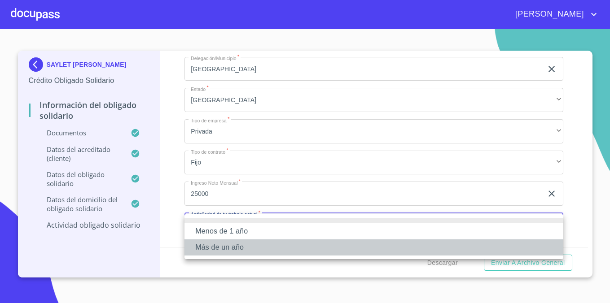
click at [241, 249] on li "Más de un año" at bounding box center [373, 248] width 379 height 16
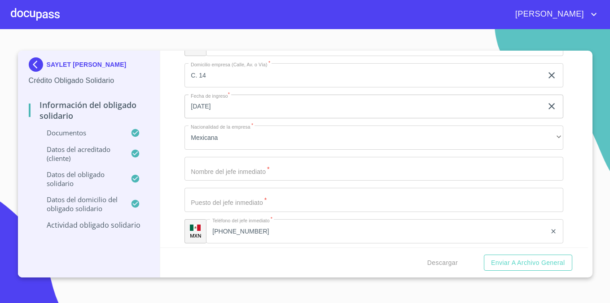
scroll to position [3729, 0]
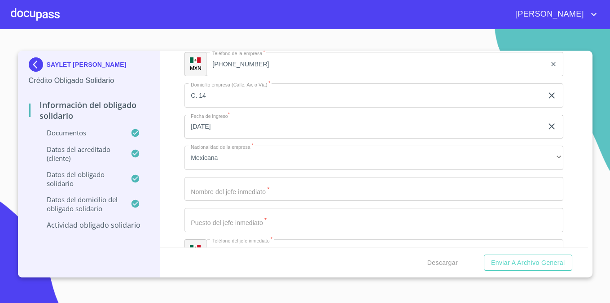
click at [207, 197] on input "Documento de identificación Obligado Solidario.   *" at bounding box center [373, 189] width 379 height 24
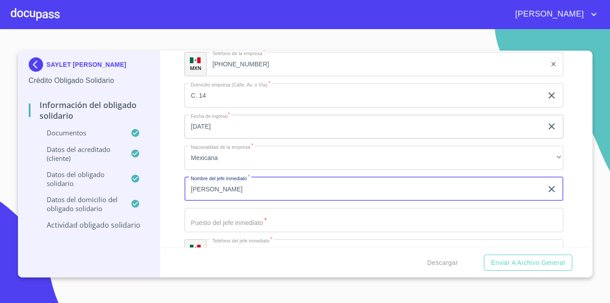
type input "[PERSON_NAME]"
click at [211, 222] on input "Documento de identificación Obligado Solidario.   *" at bounding box center [373, 220] width 379 height 24
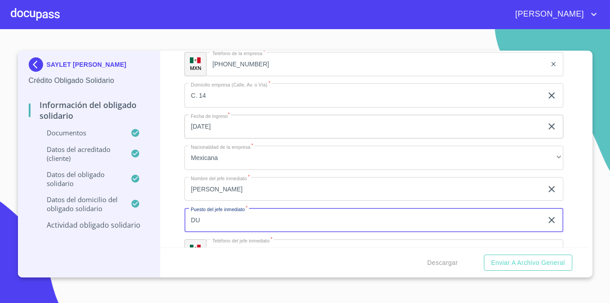
type input "D"
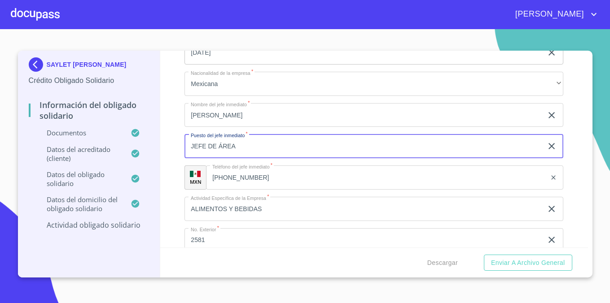
scroll to position [3805, 0]
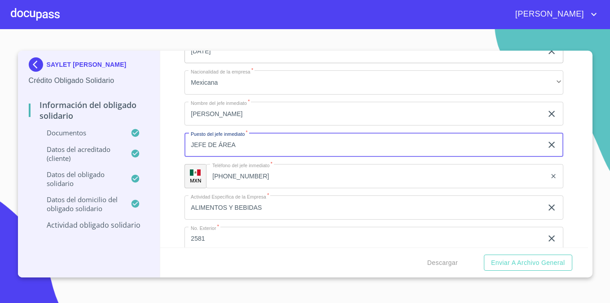
type input "JEFE DE ÁREA"
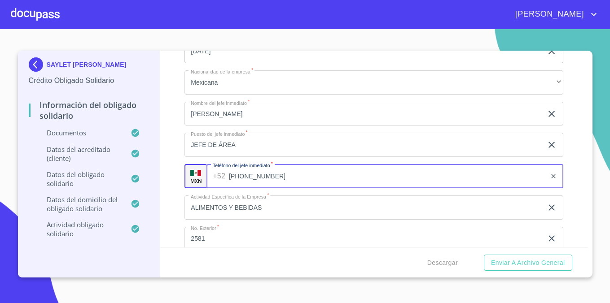
drag, startPoint x: 207, startPoint y: 175, endPoint x: 197, endPoint y: 175, distance: 9.4
click at [197, 175] on div "MXN Teléfono del jefe inmediato   * [PHONE_NUMBER] ​" at bounding box center [373, 176] width 379 height 24
type input "[PHONE_NUMBER]"
click at [171, 151] on div "Información del Obligado Solidario Documentos Documento de identificación Oblig…" at bounding box center [374, 149] width 428 height 197
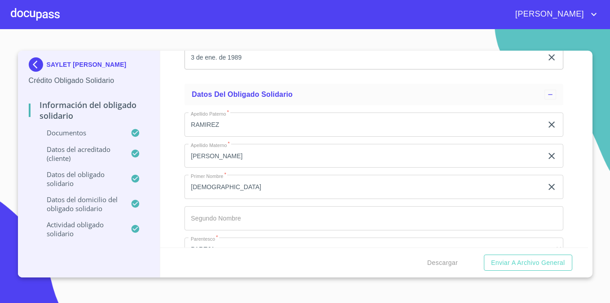
scroll to position [2567, 0]
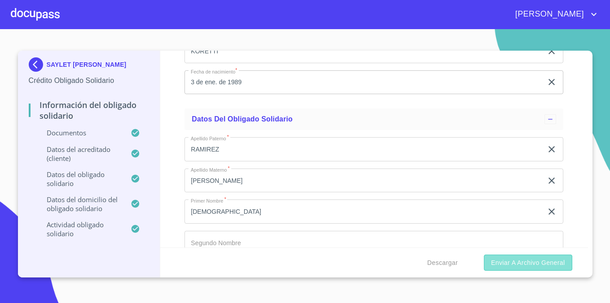
click at [542, 265] on span "Enviar a Archivo General" at bounding box center [528, 263] width 74 height 11
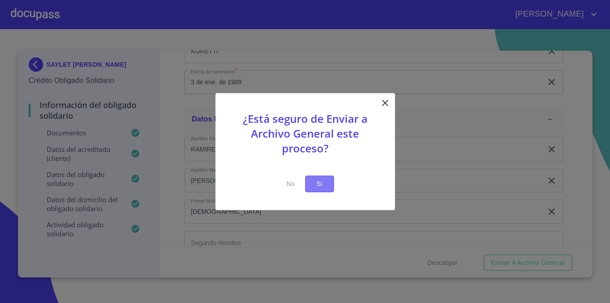
click at [324, 184] on span "Si" at bounding box center [319, 184] width 14 height 11
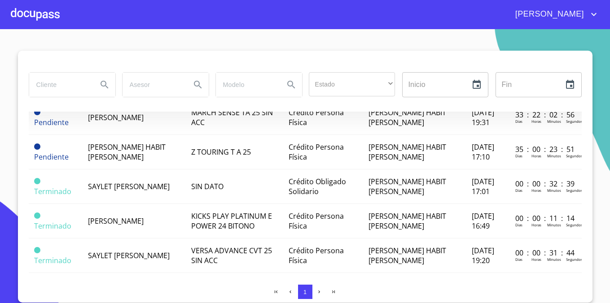
scroll to position [69, 0]
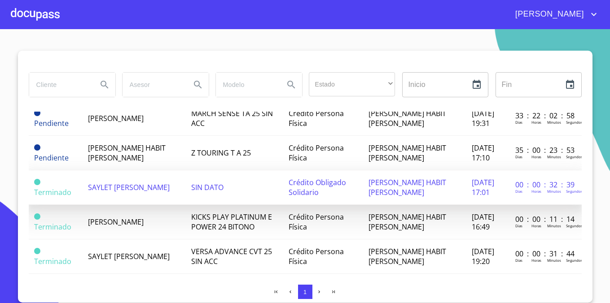
click at [183, 184] on td "SAYLET [PERSON_NAME]" at bounding box center [134, 188] width 103 height 35
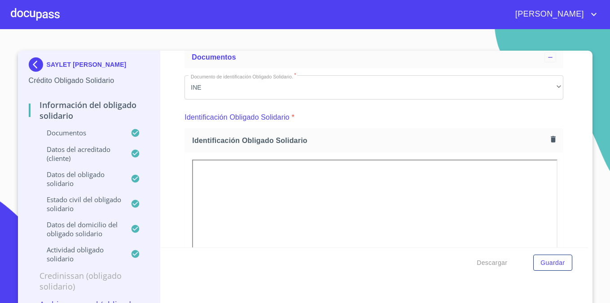
scroll to position [53, 0]
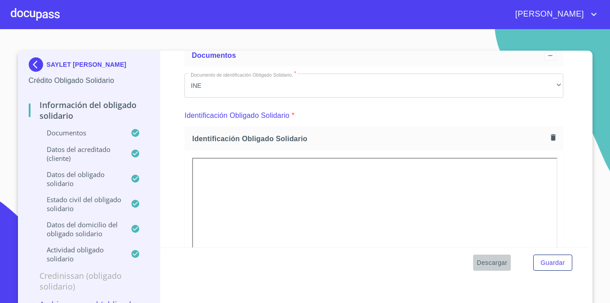
click at [487, 268] on button "Descargar" at bounding box center [492, 263] width 38 height 17
click at [495, 268] on span "Descargar" at bounding box center [492, 263] width 31 height 11
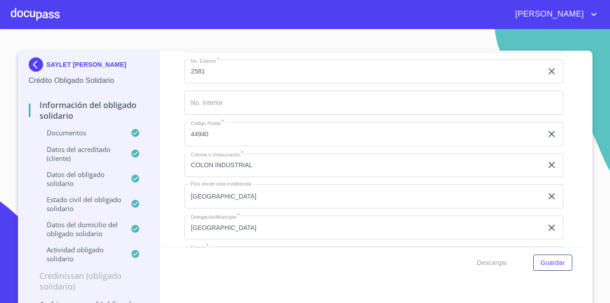
scroll to position [4132, 0]
